Goal: Task Accomplishment & Management: Manage account settings

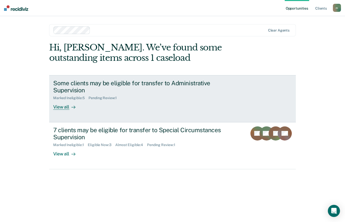
click at [166, 84] on div "Some clients may be eligible for transfer to Administrative Supervision" at bounding box center [141, 86] width 177 height 15
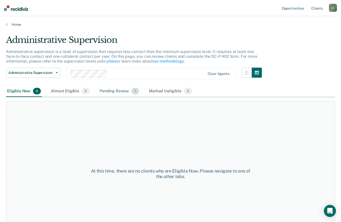
click at [110, 91] on div "Pending Review 1" at bounding box center [119, 91] width 41 height 11
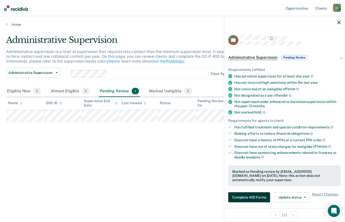
click at [256, 193] on button "Complete 402 Forms" at bounding box center [249, 197] width 42 height 10
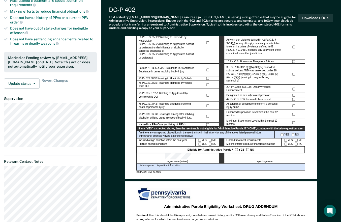
scroll to position [124, 0]
click at [276, 155] on div at bounding box center [265, 157] width 81 height 7
click at [319, 19] on button "Download DOCX" at bounding box center [316, 18] width 35 height 8
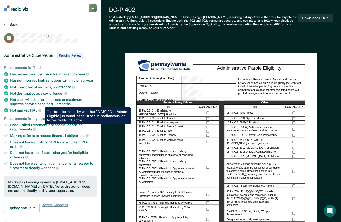
click at [5, 24] on icon at bounding box center [5, 24] width 2 height 4
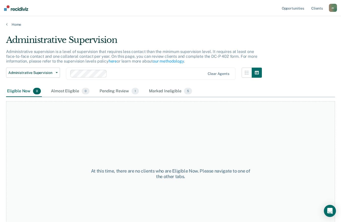
click at [7, 24] on icon at bounding box center [7, 24] width 2 height 4
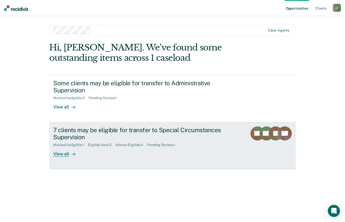
click at [68, 133] on div "7 clients may be eligible for transfer to Special Circumstances Supervision" at bounding box center [141, 133] width 177 height 15
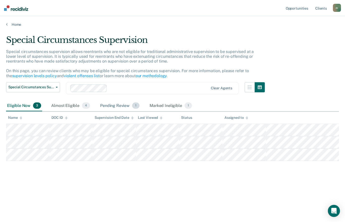
click at [112, 106] on div "Pending Review 1" at bounding box center [119, 105] width 41 height 11
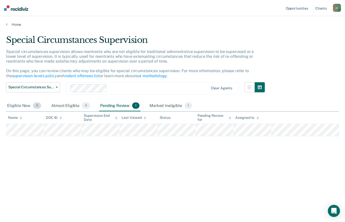
click at [22, 106] on div "Eligible Now 3" at bounding box center [24, 105] width 36 height 11
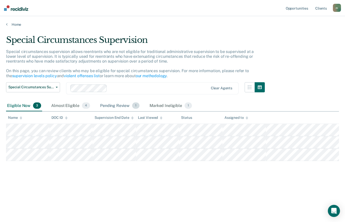
click at [123, 106] on div "Pending Review 1" at bounding box center [119, 105] width 41 height 11
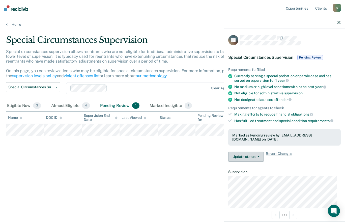
click at [258, 156] on icon "button" at bounding box center [259, 156] width 2 height 1
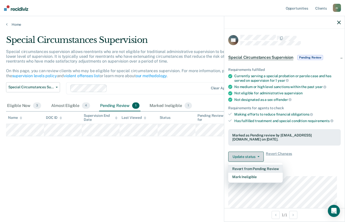
click at [259, 177] on button "Mark Ineligible" at bounding box center [255, 177] width 55 height 8
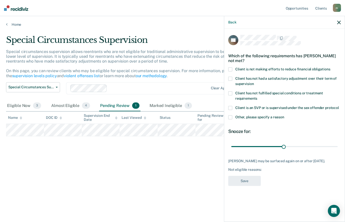
type input "89"
click at [339, 22] on icon "button" at bounding box center [339, 23] width 4 height 4
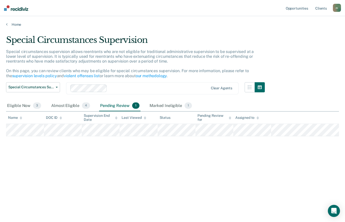
click at [118, 106] on div "Pending Review 1" at bounding box center [119, 105] width 41 height 11
click at [74, 103] on div "Almost Eligible 4" at bounding box center [70, 105] width 41 height 11
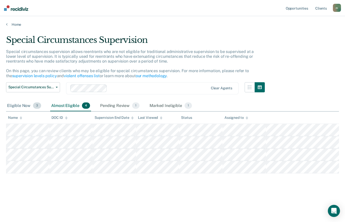
click at [34, 104] on span "3" at bounding box center [37, 105] width 8 height 7
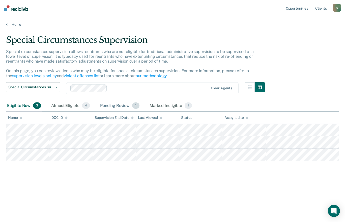
click at [112, 104] on div "Pending Review 1" at bounding box center [119, 105] width 41 height 11
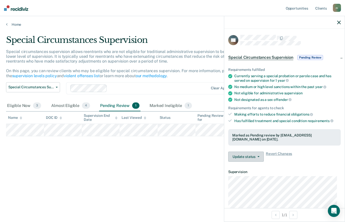
click at [258, 156] on icon "button" at bounding box center [259, 156] width 2 height 1
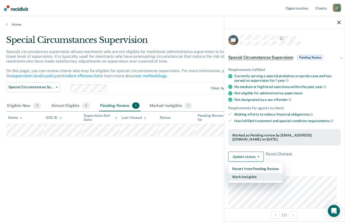
click at [260, 178] on button "Mark Ineligible" at bounding box center [255, 177] width 55 height 8
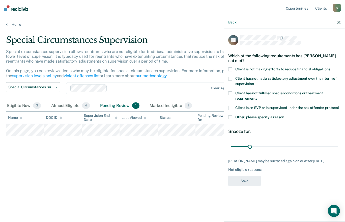
click at [289, 166] on div "[PERSON_NAME] may be surfaced again on or after [DATE]. Not eligible reasons:" at bounding box center [284, 165] width 113 height 13
click at [267, 169] on div "Not eligible reasons:" at bounding box center [284, 170] width 113 height 4
click at [269, 170] on div "Not eligible reasons:" at bounding box center [284, 170] width 113 height 4
click at [275, 170] on div "Not eligible reasons:" at bounding box center [284, 170] width 113 height 4
click at [232, 67] on span at bounding box center [230, 69] width 4 height 4
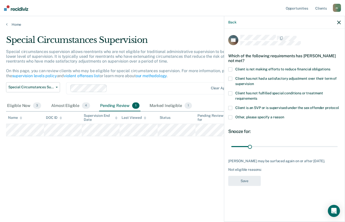
click at [331, 67] on input "Client is not making efforts to reduce financial obligations" at bounding box center [331, 67] width 0 height 0
type input "91"
click at [252, 186] on button "Save" at bounding box center [244, 181] width 33 height 10
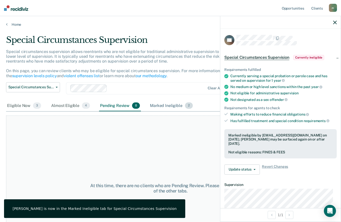
click at [167, 102] on div "Marked Ineligible 2" at bounding box center [171, 105] width 45 height 11
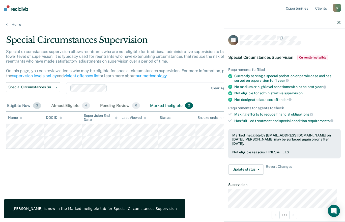
click at [15, 106] on div "Eligible Now 3" at bounding box center [24, 105] width 36 height 11
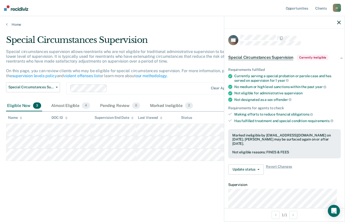
click at [338, 22] on icon "button" at bounding box center [339, 23] width 4 height 4
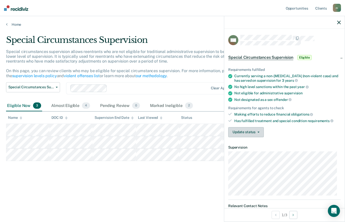
click at [256, 132] on span "button" at bounding box center [258, 132] width 4 height 1
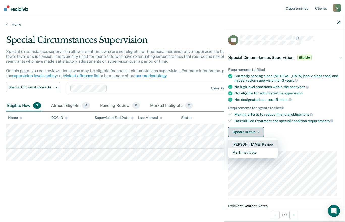
click at [257, 151] on button "Mark Ineligible" at bounding box center [252, 152] width 49 height 8
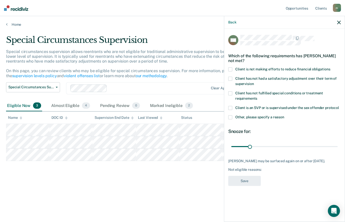
click at [232, 69] on span at bounding box center [230, 69] width 4 height 4
click at [331, 67] on input "Client is not making efforts to reduce financial obligations" at bounding box center [331, 67] width 0 height 0
type input "91"
click at [251, 184] on button "Save" at bounding box center [244, 181] width 33 height 10
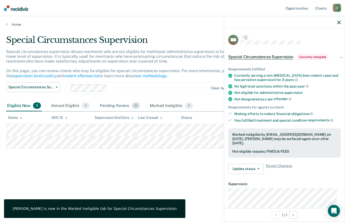
click at [117, 106] on div "Pending Review 0" at bounding box center [120, 105] width 42 height 11
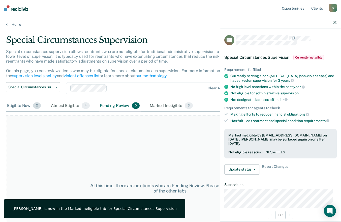
click at [17, 106] on div "Eligible Now 2" at bounding box center [24, 105] width 36 height 11
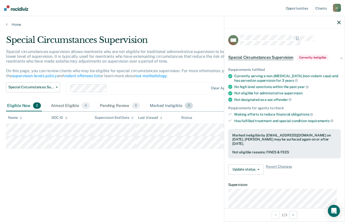
click at [160, 106] on div "Marked Ineligible 3" at bounding box center [171, 105] width 45 height 11
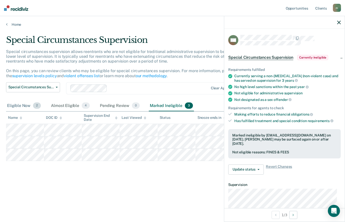
click at [18, 107] on div "Eligible Now 2" at bounding box center [24, 105] width 36 height 11
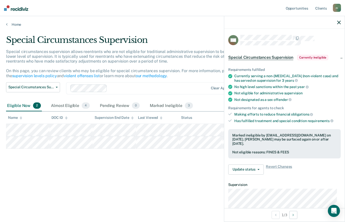
click at [340, 22] on icon "button" at bounding box center [339, 23] width 4 height 4
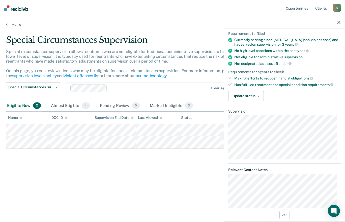
scroll to position [24, 0]
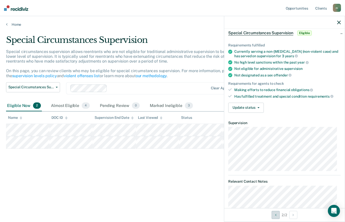
click at [275, 215] on icon "Previous Opportunity" at bounding box center [275, 215] width 1 height 4
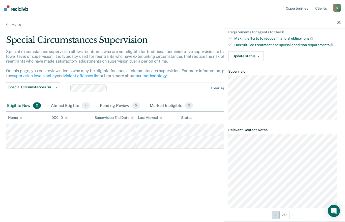
scroll to position [0, 0]
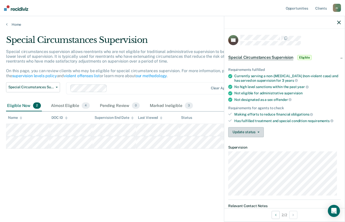
click at [254, 131] on button "Update status" at bounding box center [246, 132] width 36 height 10
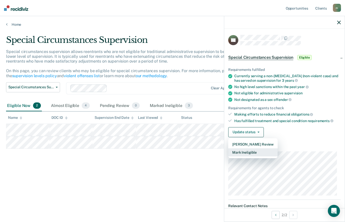
click at [258, 153] on button "Mark Ineligible" at bounding box center [252, 152] width 49 height 8
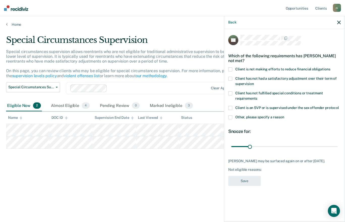
click at [229, 68] on span at bounding box center [230, 69] width 4 height 4
click at [331, 67] on input "Client is not making efforts to reduce financial obligations" at bounding box center [331, 67] width 0 height 0
type input "91"
click at [255, 185] on button "Save" at bounding box center [244, 181] width 33 height 10
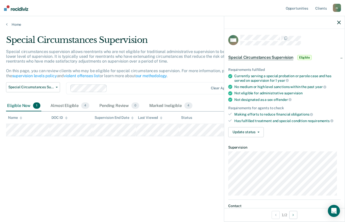
click at [258, 132] on icon "button" at bounding box center [259, 132] width 2 height 1
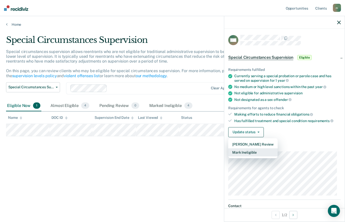
click at [255, 153] on button "Mark Ineligible" at bounding box center [252, 152] width 49 height 8
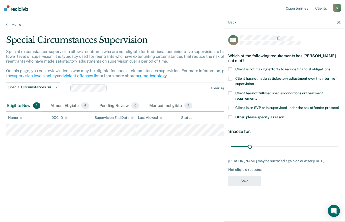
click at [230, 70] on span at bounding box center [230, 69] width 4 height 4
click at [331, 67] on input "Client is not making efforts to reduce financial obligations" at bounding box center [331, 67] width 0 height 0
type input "91"
click at [253, 186] on button "Save" at bounding box center [244, 181] width 33 height 10
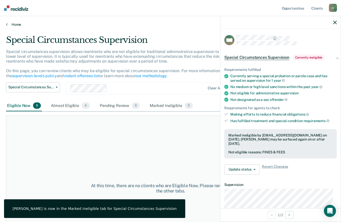
click at [12, 25] on link "Home" at bounding box center [170, 24] width 329 height 5
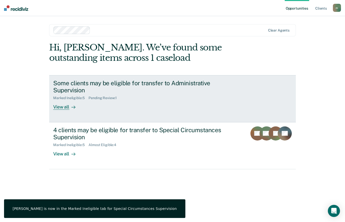
click at [192, 99] on div "Marked Ineligible : 5 Pending Review : 1" at bounding box center [141, 97] width 177 height 6
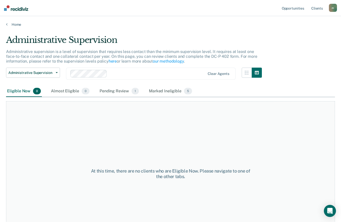
click at [7, 26] on icon at bounding box center [7, 24] width 2 height 4
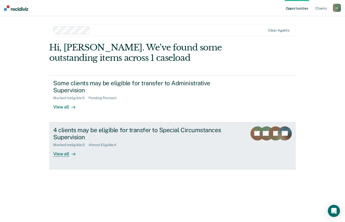
click at [64, 143] on div "Marked Ineligible : 5 Almost Eligible : 4" at bounding box center [141, 144] width 177 height 6
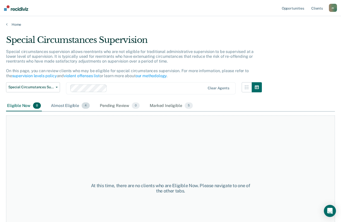
click at [71, 110] on div "Almost Eligible 4" at bounding box center [70, 105] width 41 height 11
